Goal: Navigation & Orientation: Go to known website

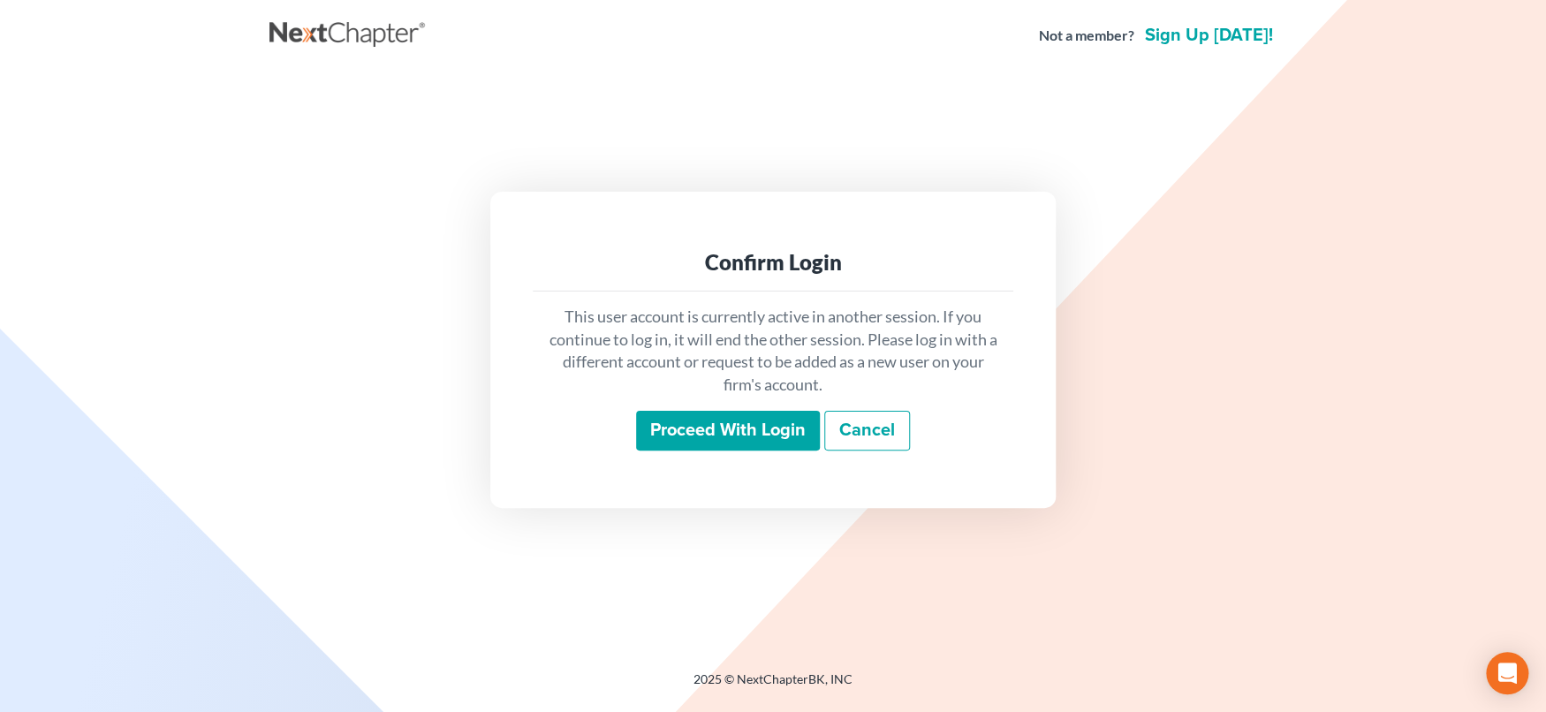
click at [712, 427] on input "Proceed with login" at bounding box center [728, 431] width 184 height 41
